Goal: Transaction & Acquisition: Purchase product/service

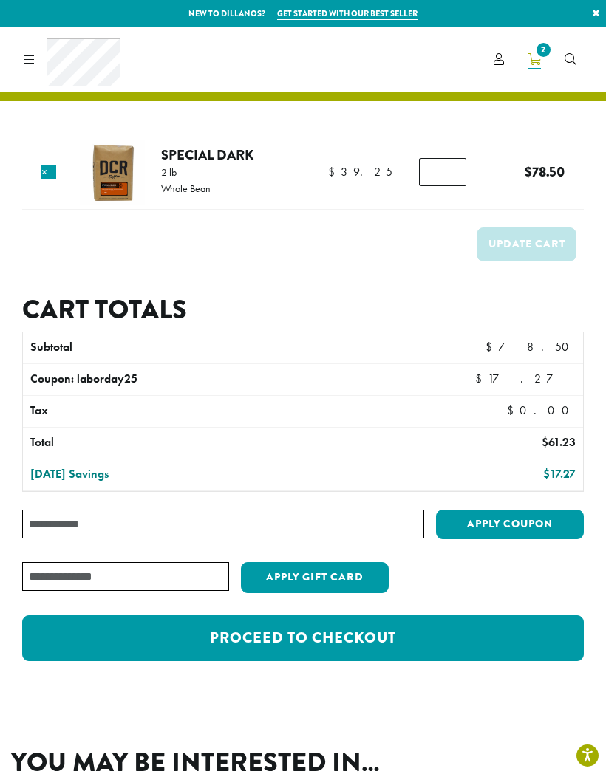
click at [536, 627] on link "Proceed to checkout" at bounding box center [303, 638] width 562 height 46
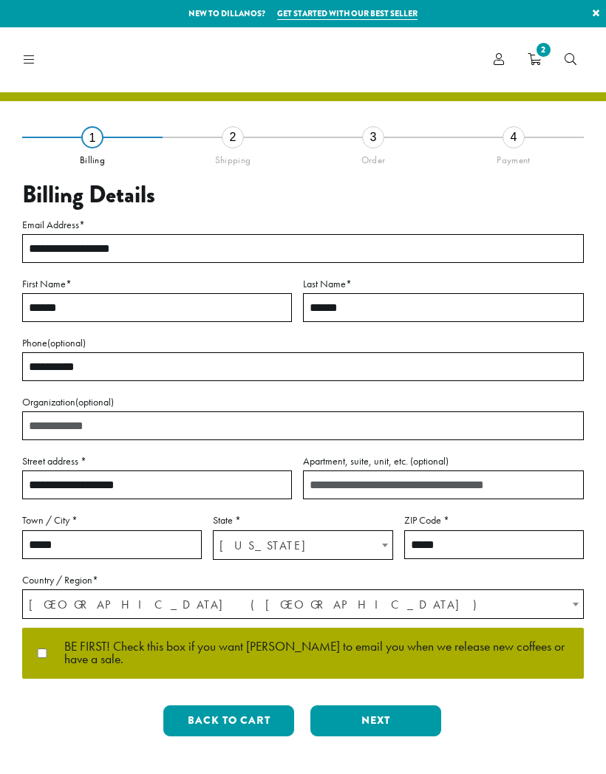
select select "**"
click at [415, 726] on button "Next" at bounding box center [375, 721] width 131 height 31
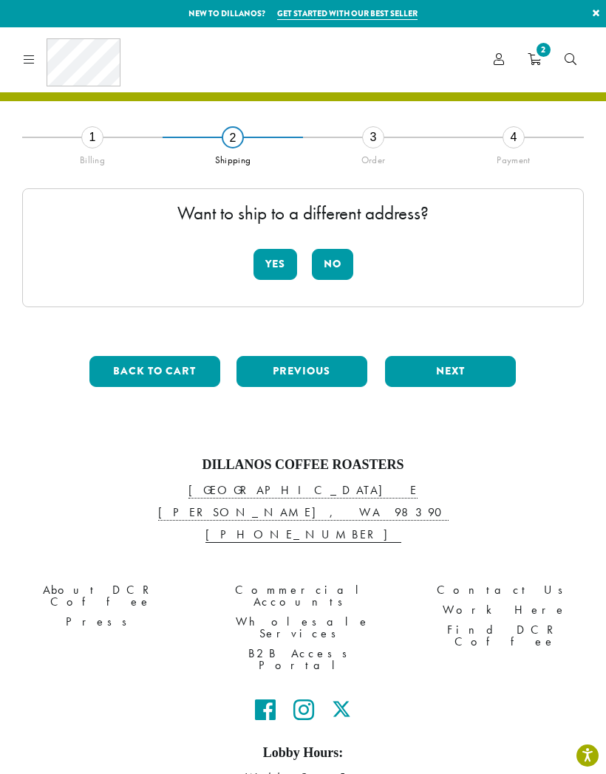
click at [339, 267] on button "No" at bounding box center [332, 264] width 41 height 31
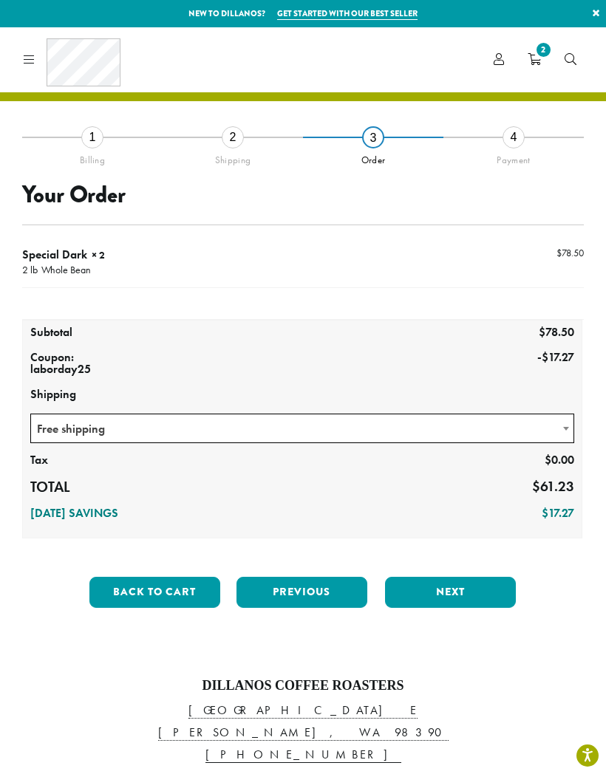
click at [482, 591] on button "Next" at bounding box center [450, 592] width 131 height 31
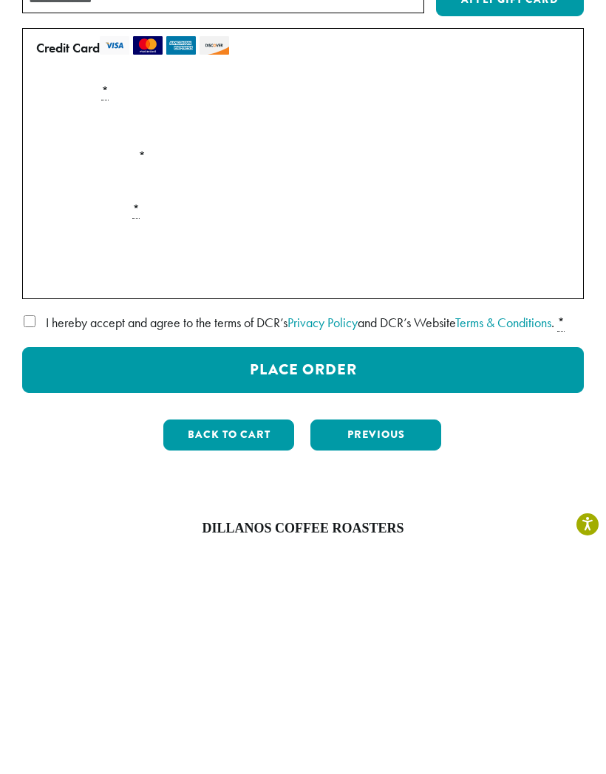
scroll to position [231, 0]
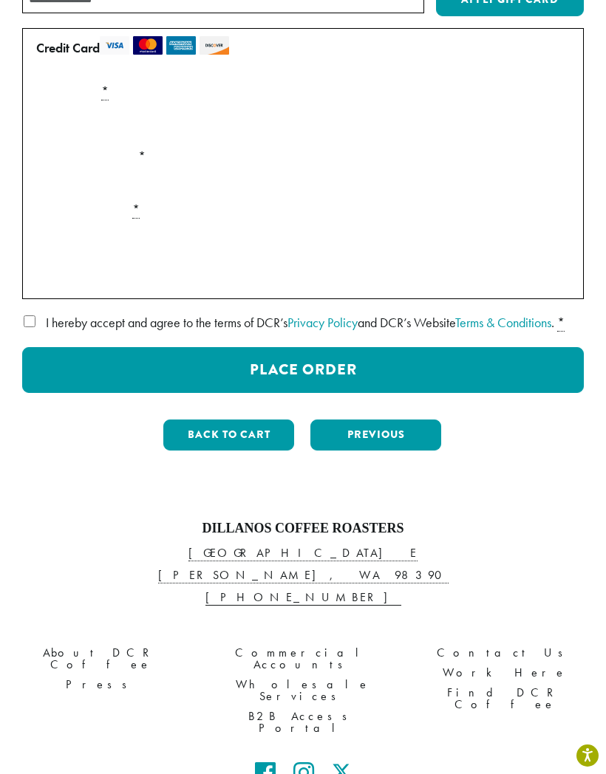
click at [513, 393] on button "Place Order" at bounding box center [303, 370] width 562 height 46
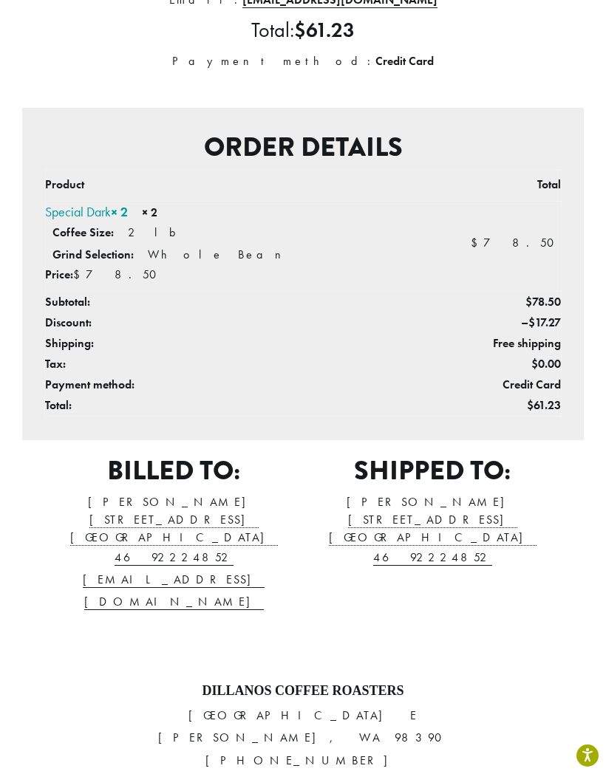
scroll to position [460, 0]
